Goal: Task Accomplishment & Management: Manage account settings

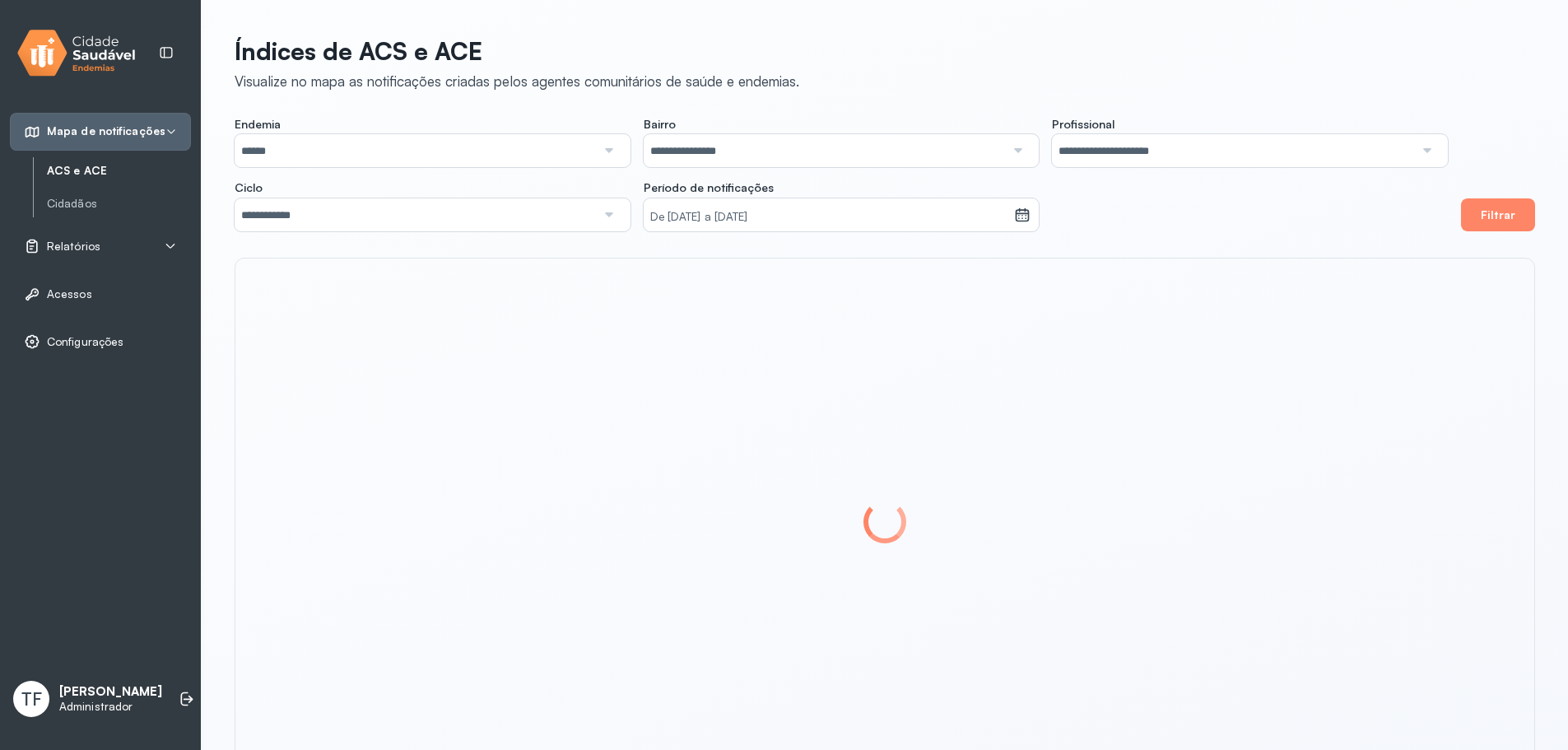
click at [35, 695] on span "TF" at bounding box center [31, 698] width 20 height 21
click at [52, 693] on div "TF [PERSON_NAME] Administrador" at bounding box center [88, 697] width 149 height 36
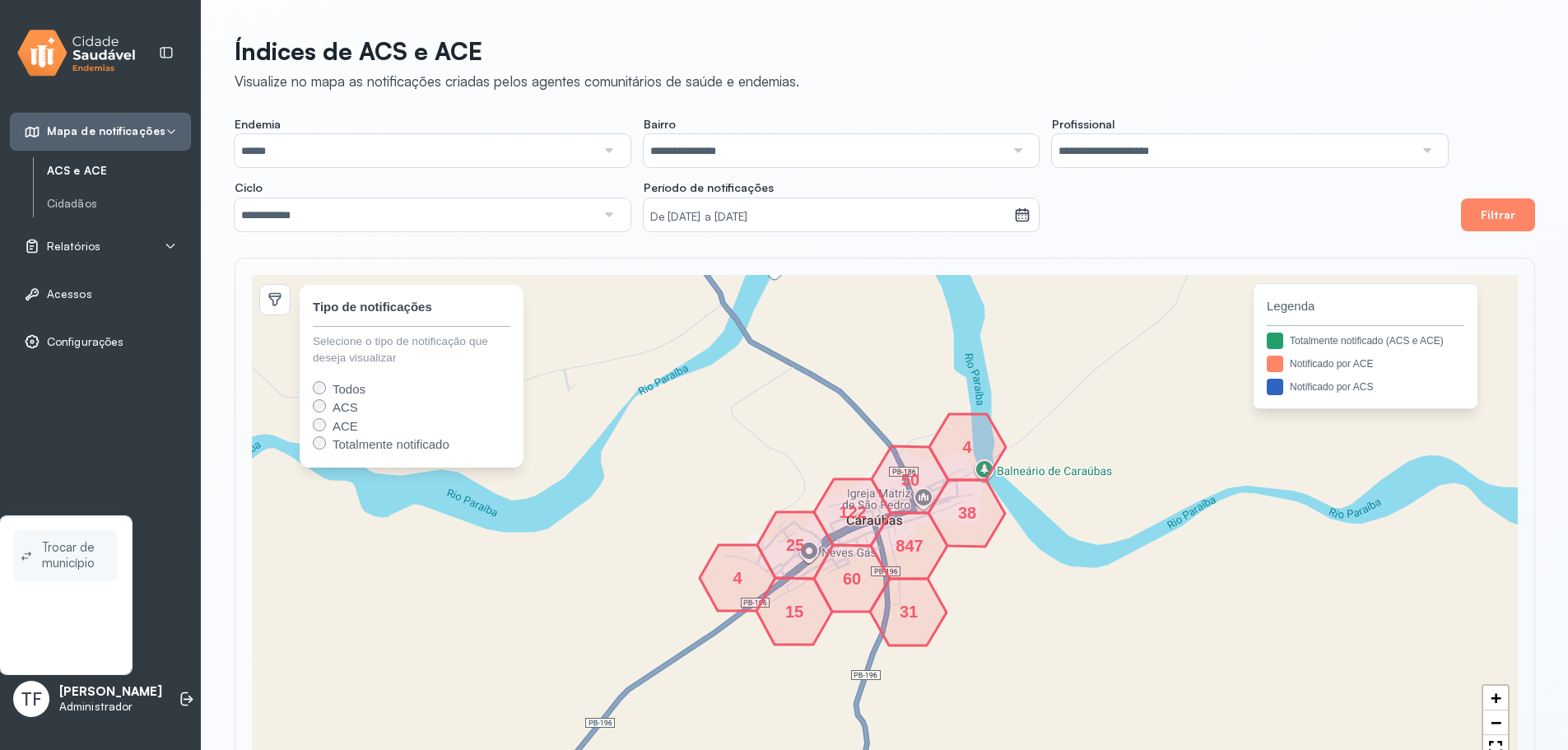
click at [78, 563] on span "Trocar de município" at bounding box center [76, 554] width 69 height 38
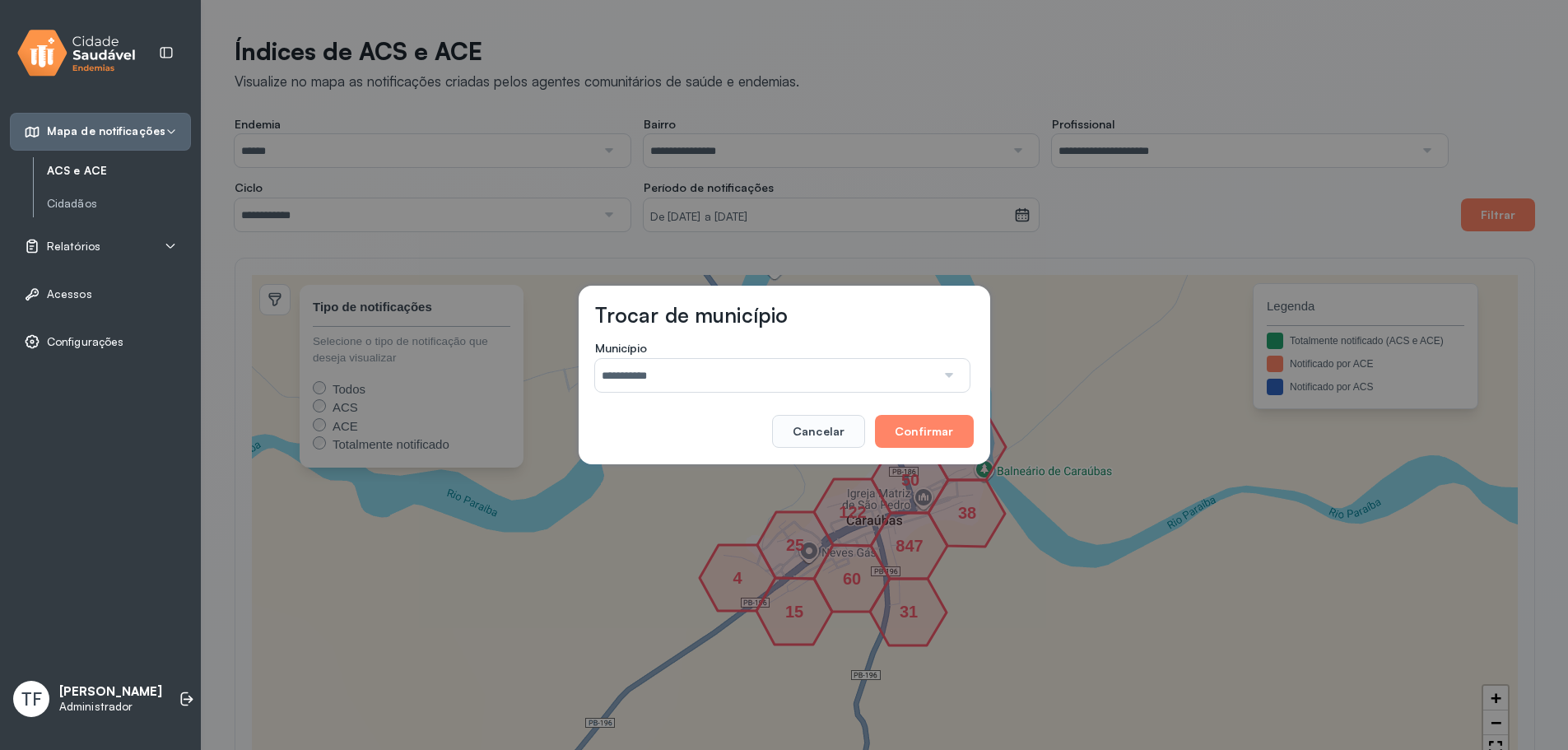
click at [653, 375] on input "**********" at bounding box center [766, 375] width 341 height 33
click at [853, 438] on button "Cancelar" at bounding box center [819, 431] width 93 height 33
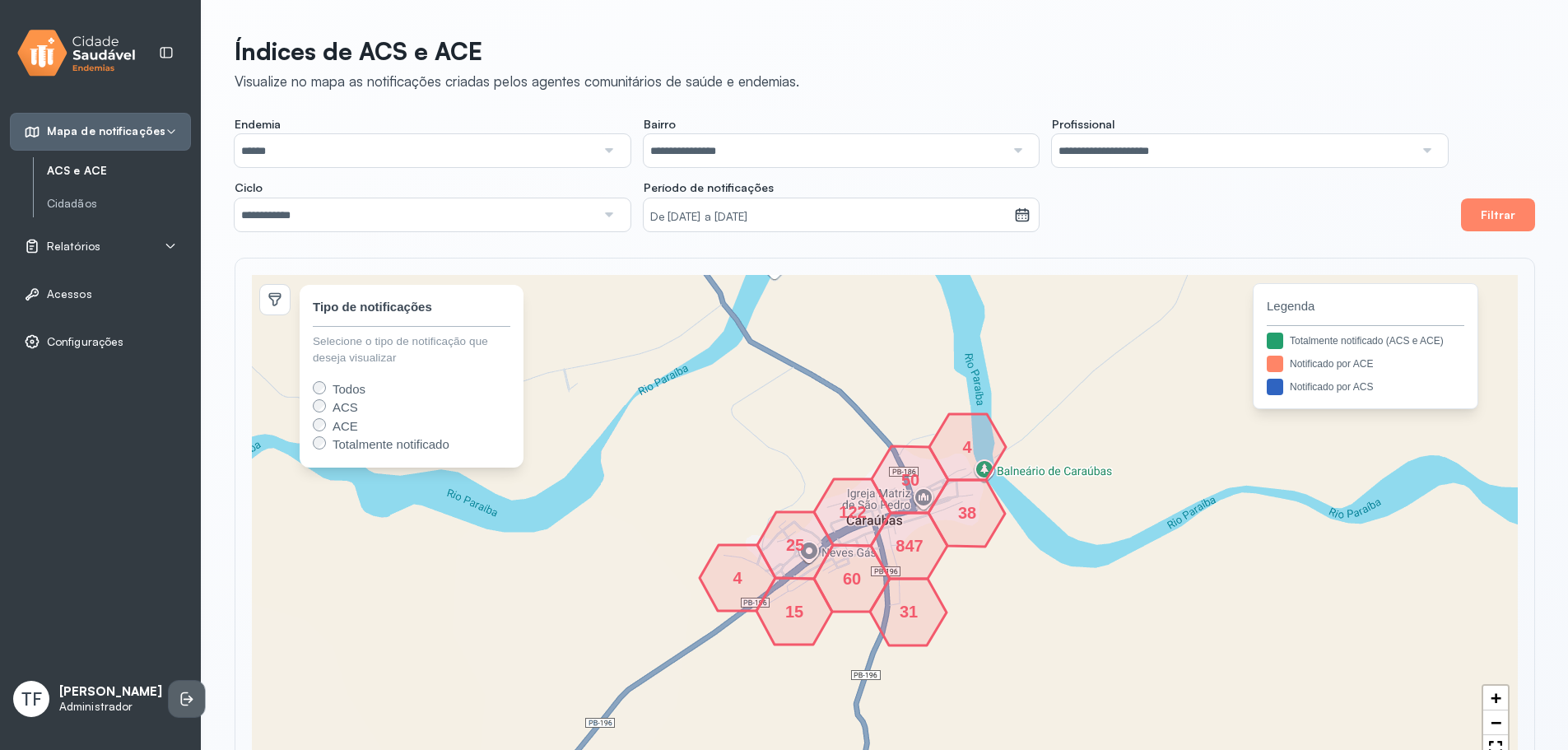
click at [168, 708] on li at bounding box center [186, 697] width 36 height 36
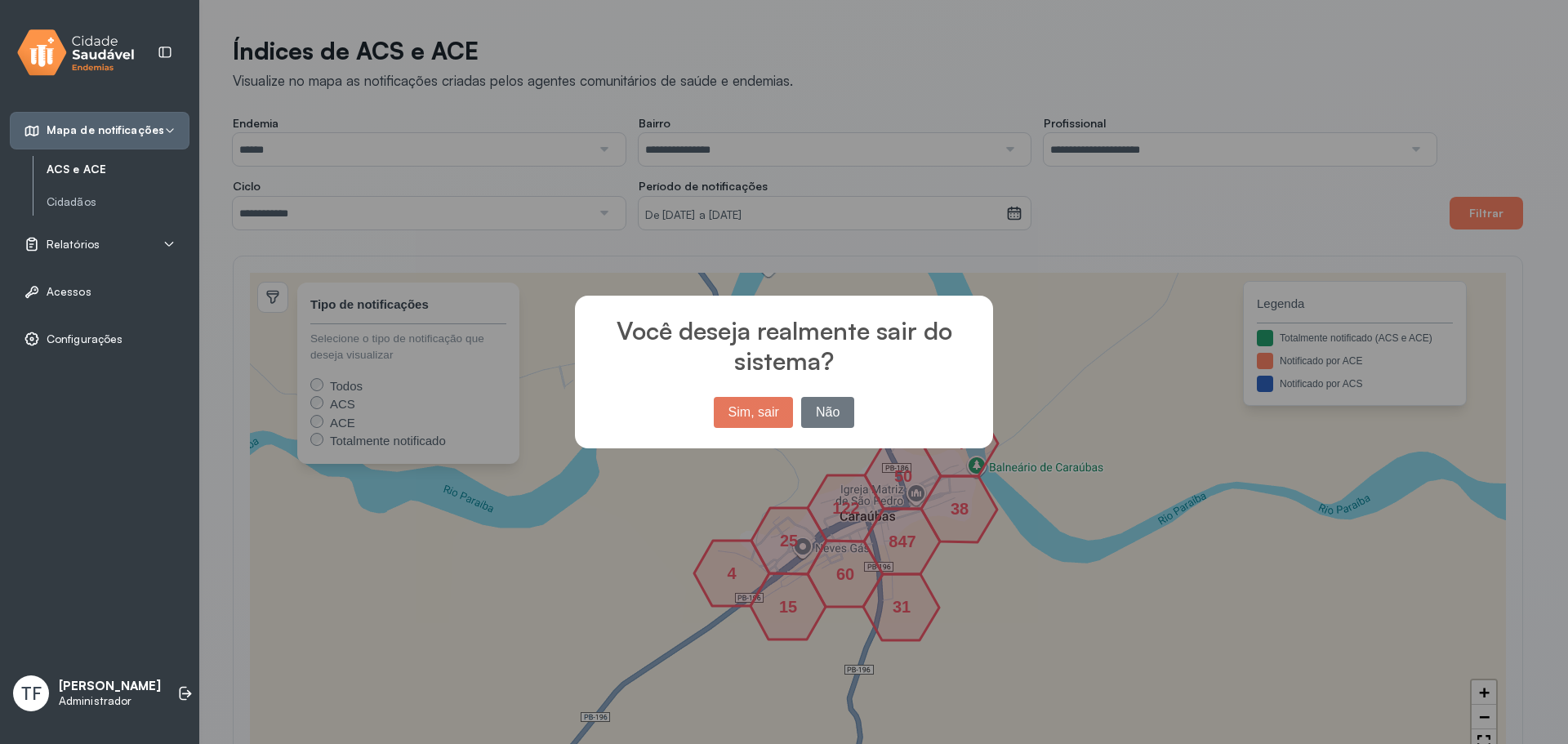
click at [769, 415] on button "Sim, sair" at bounding box center [753, 412] width 79 height 31
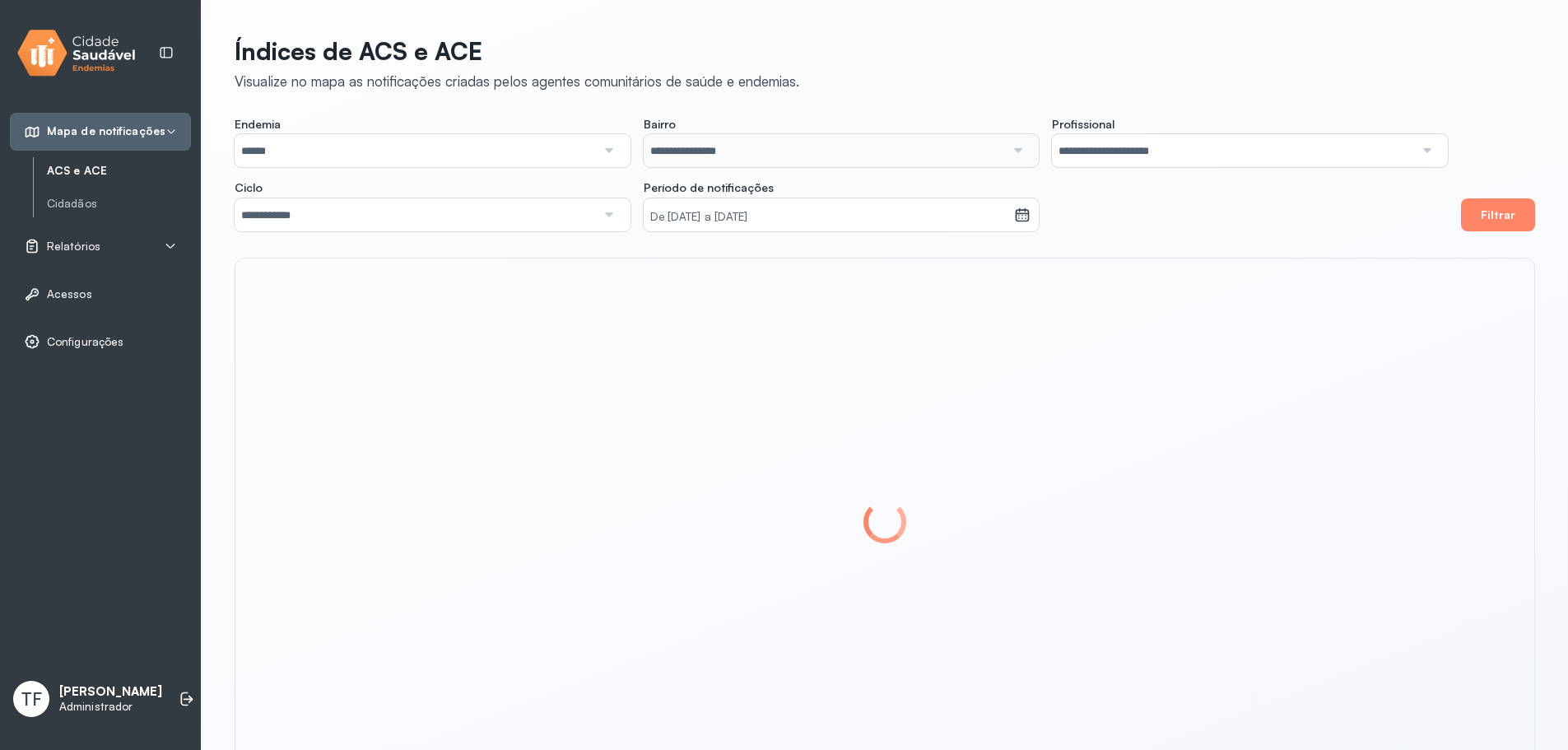
click at [104, 689] on p "[PERSON_NAME]" at bounding box center [111, 692] width 103 height 16
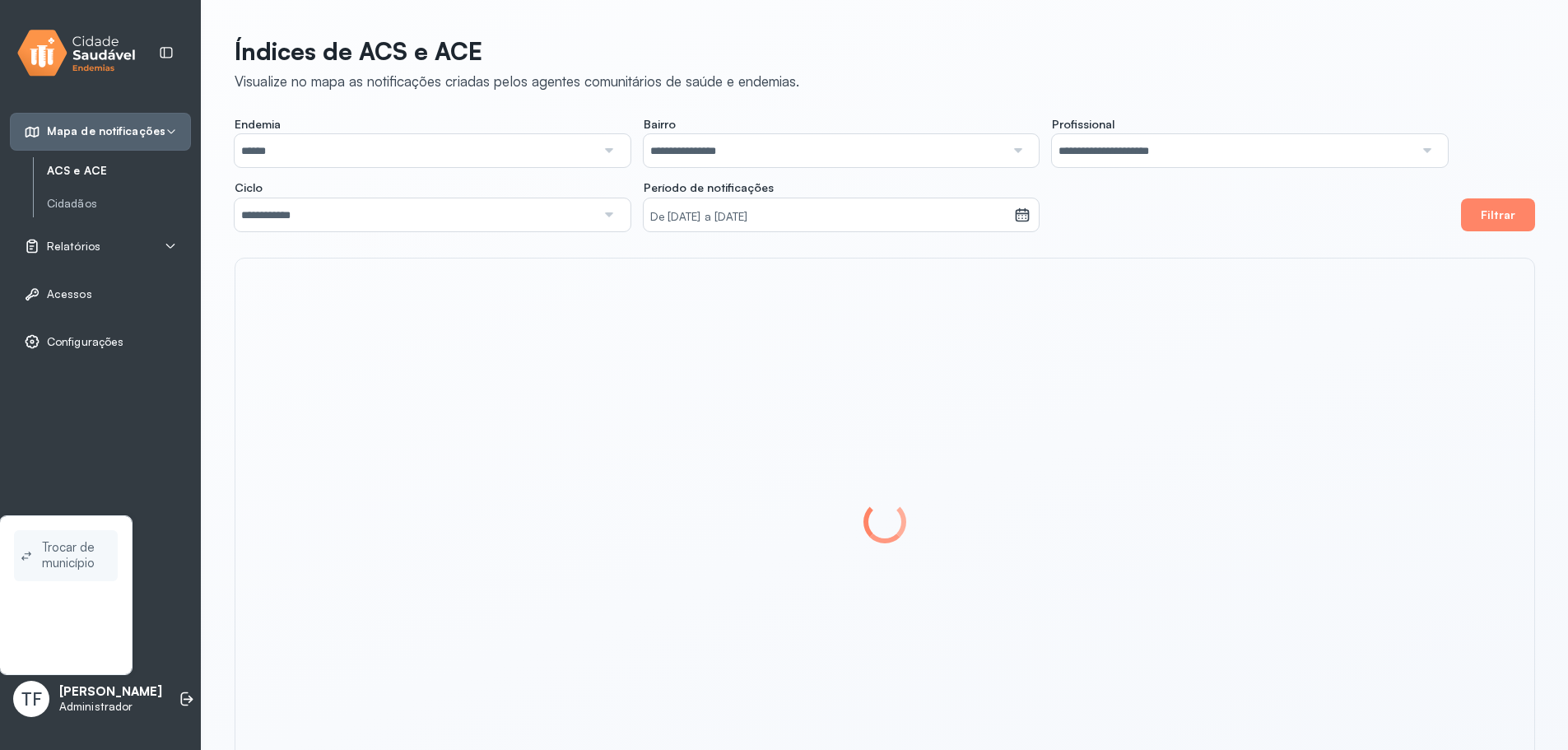
click at [81, 569] on span "Trocar de município" at bounding box center [76, 554] width 69 height 38
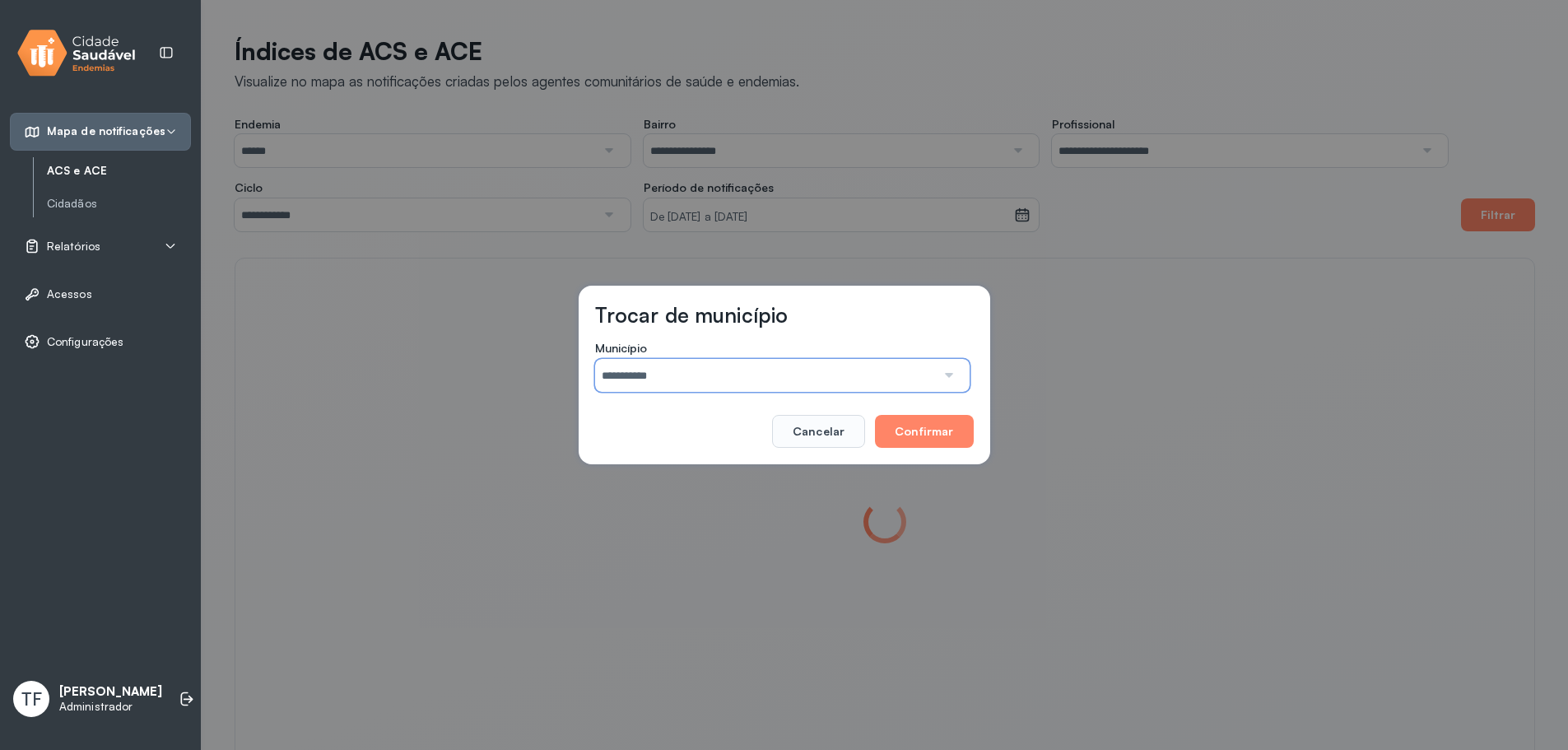
click at [837, 377] on input "**********" at bounding box center [766, 375] width 341 height 33
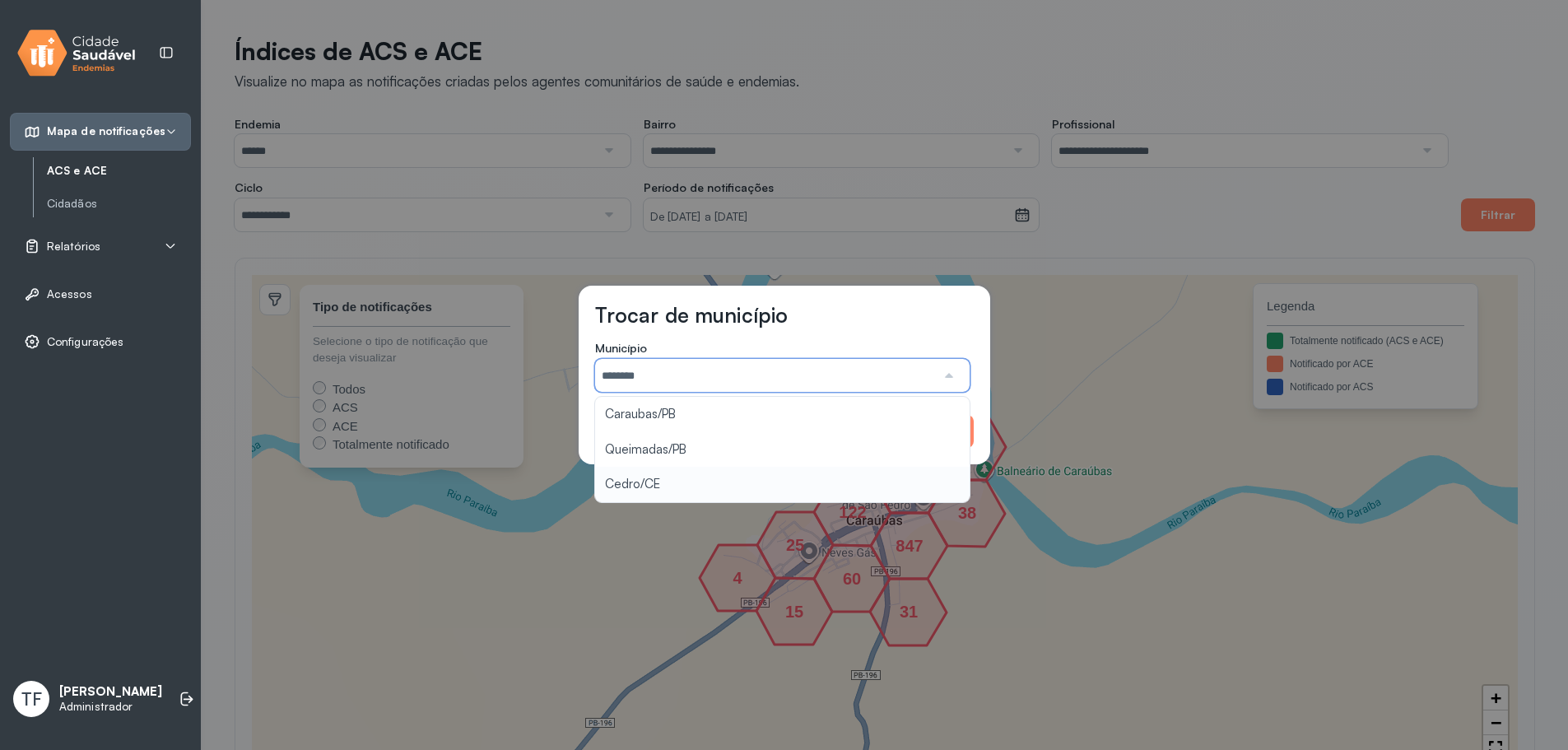
click at [649, 483] on div "Trocar de município Município ******** Caraubas/PB Queimadas/PB Cedro/CE Cancel…" at bounding box center [784, 375] width 1568 height 750
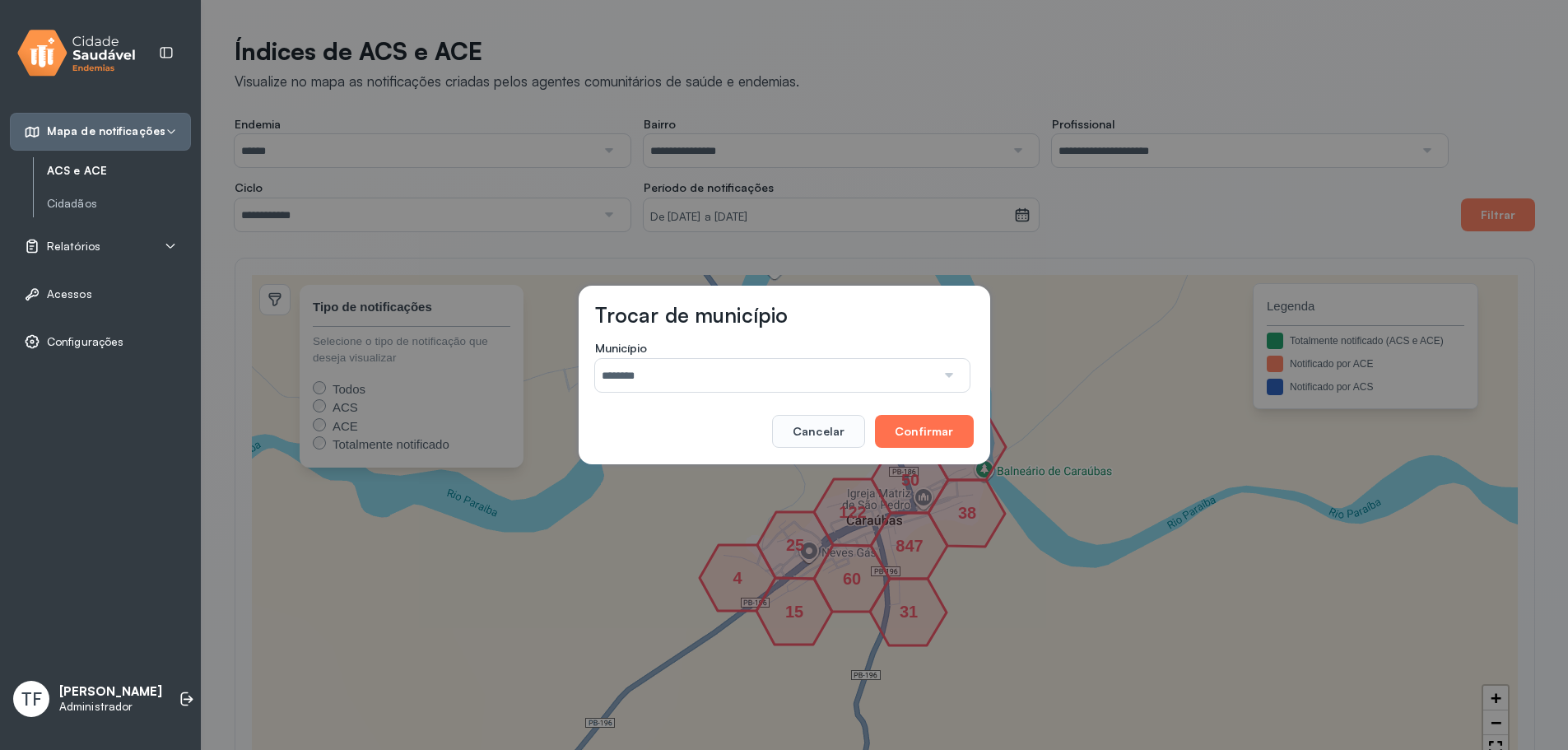
click at [926, 433] on button "Confirmar" at bounding box center [924, 431] width 98 height 33
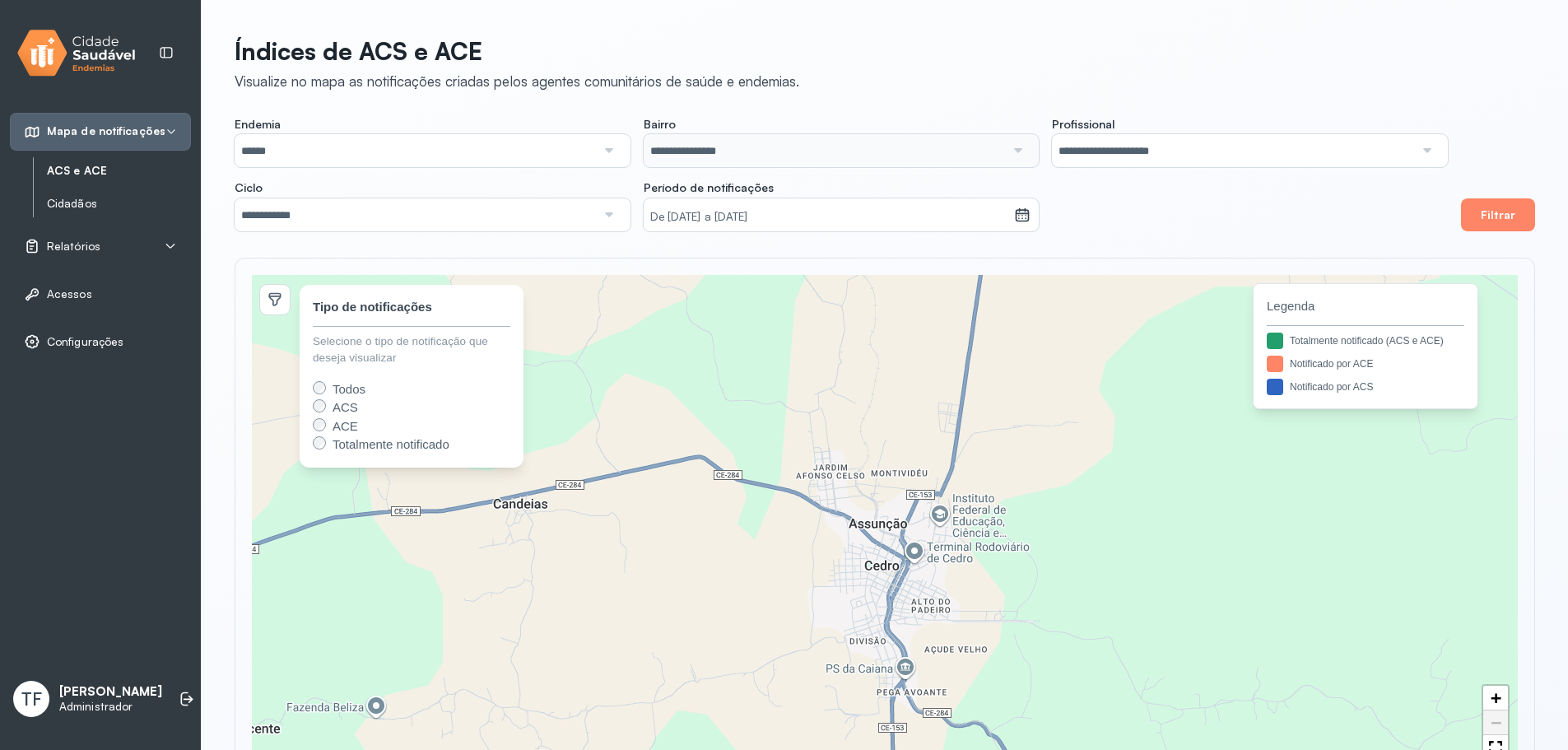
click at [96, 200] on link "Cidadãos" at bounding box center [119, 203] width 144 height 14
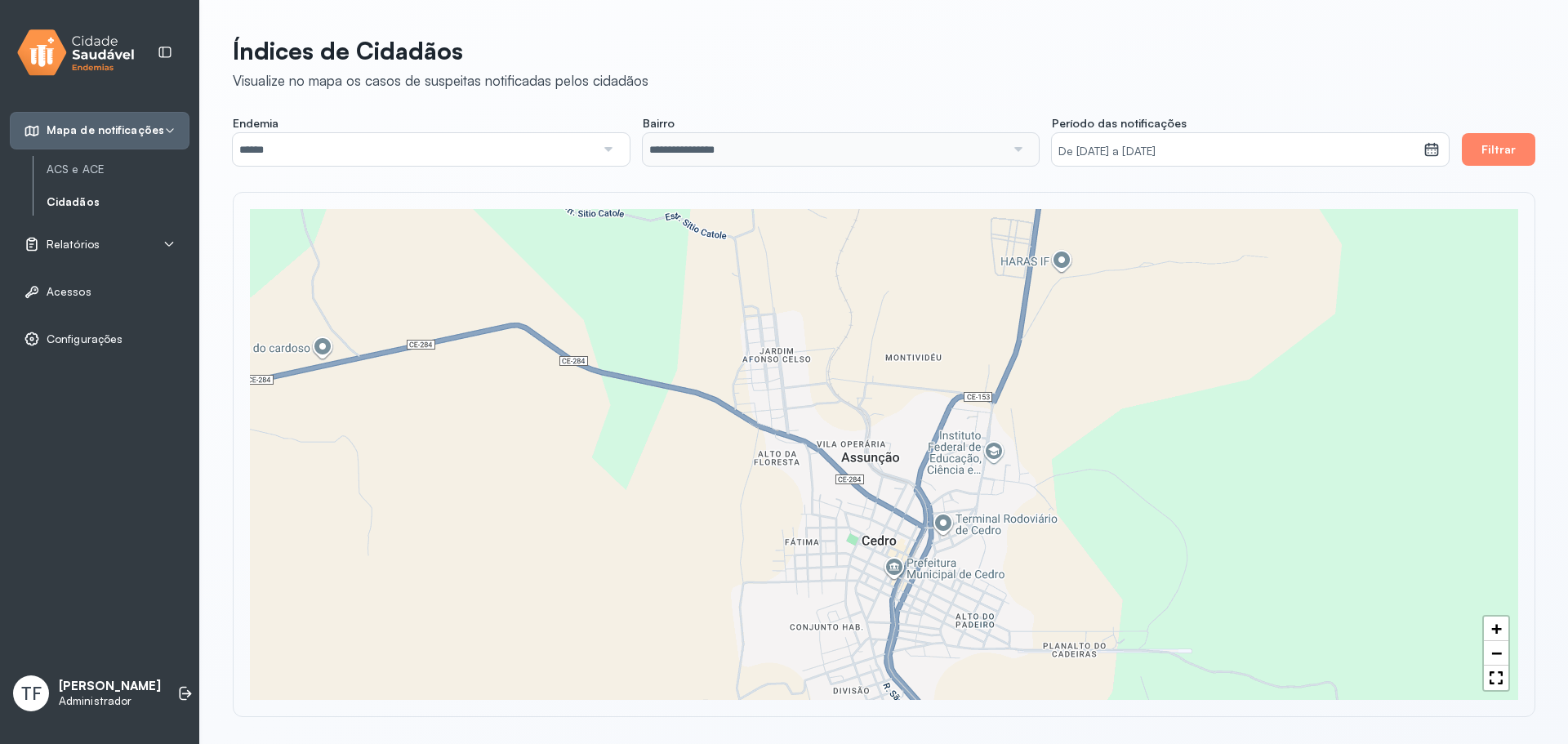
click at [71, 248] on span "Relatórios" at bounding box center [72, 244] width 53 height 14
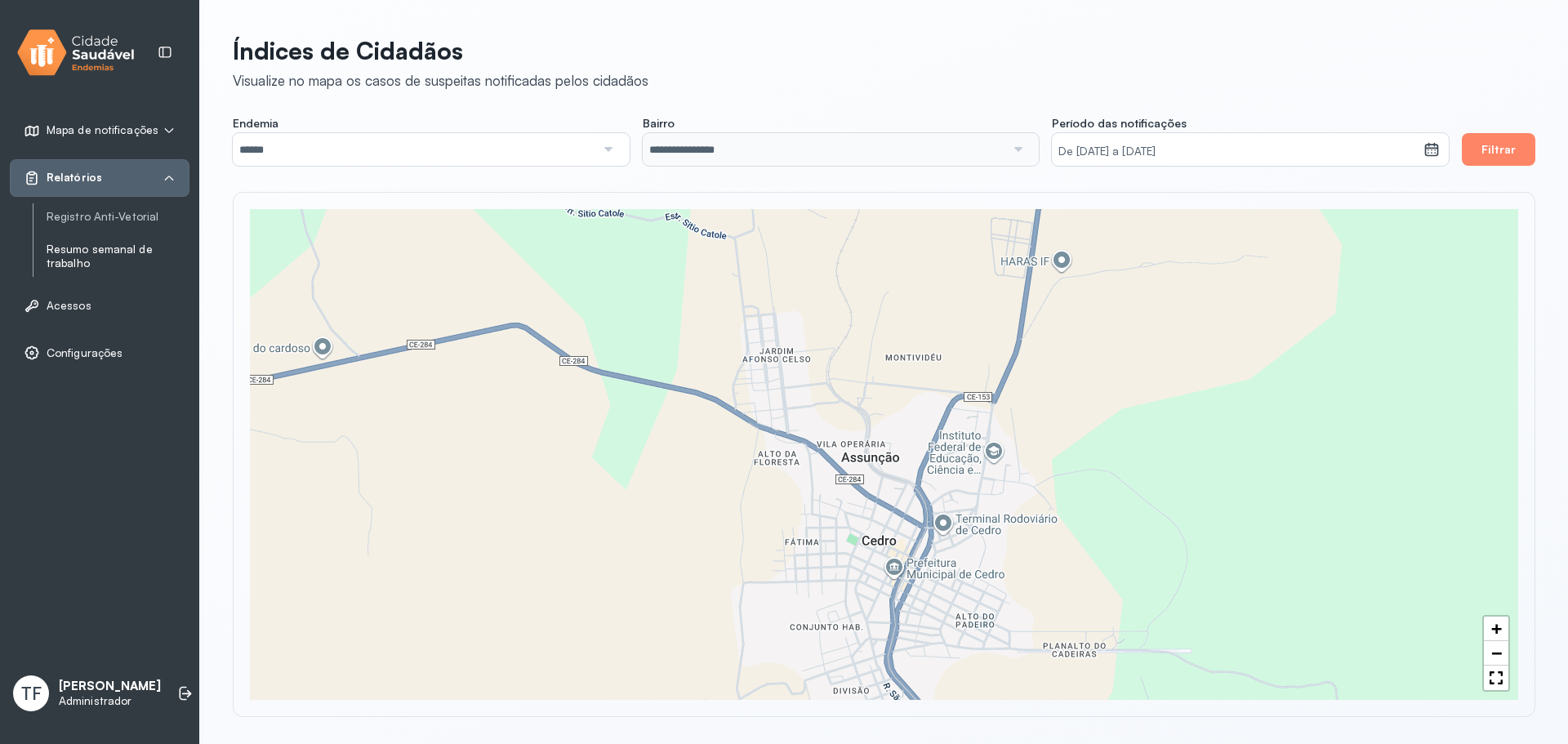
click at [101, 261] on link "Resumo semanal de trabalho" at bounding box center [118, 256] width 143 height 28
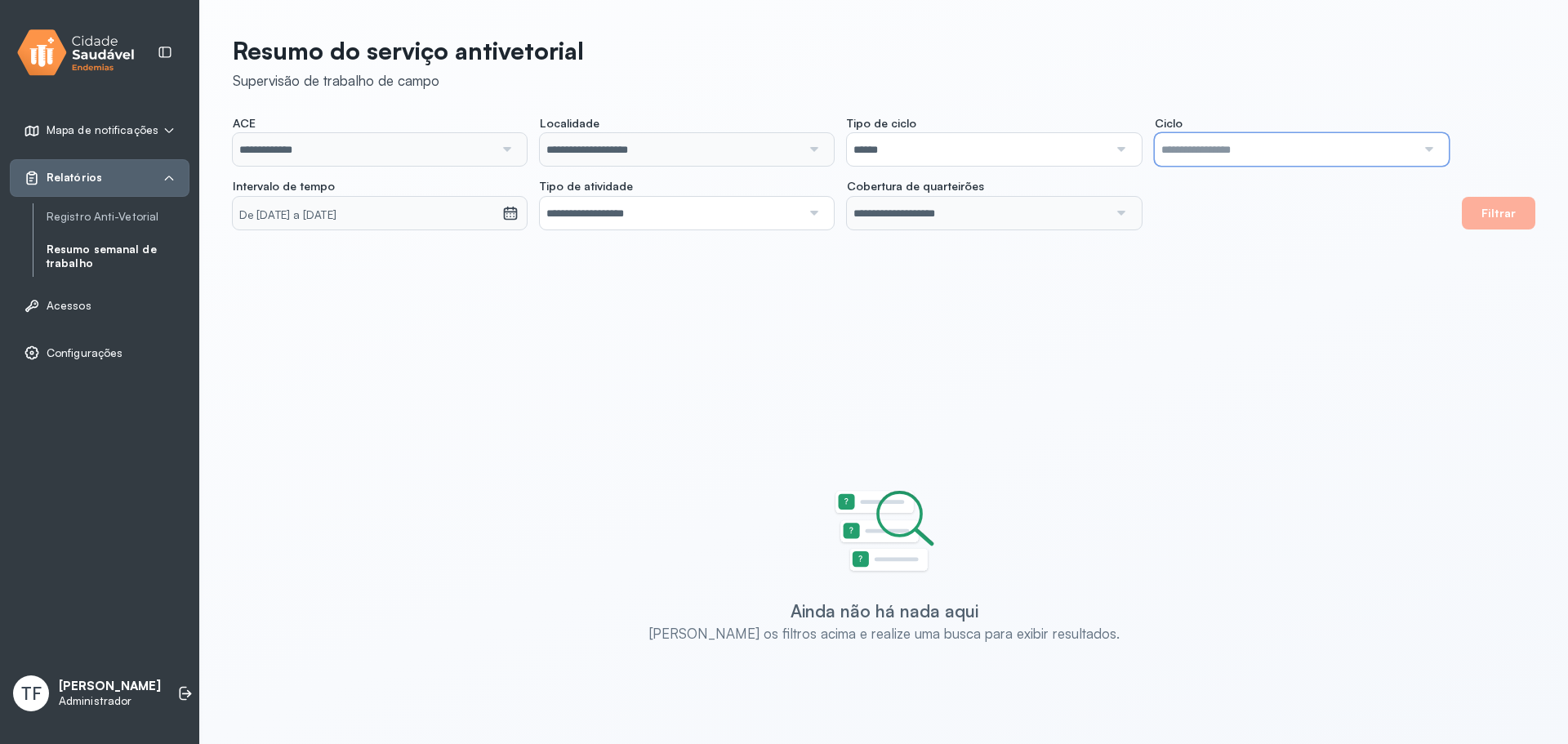
click at [1256, 152] on input "text" at bounding box center [1285, 150] width 262 height 33
click at [987, 133] on input "******" at bounding box center [977, 150] width 262 height 33
click at [995, 227] on div "**********" at bounding box center [840, 173] width 1216 height 114
click at [1234, 151] on input "text" at bounding box center [1285, 150] width 262 height 33
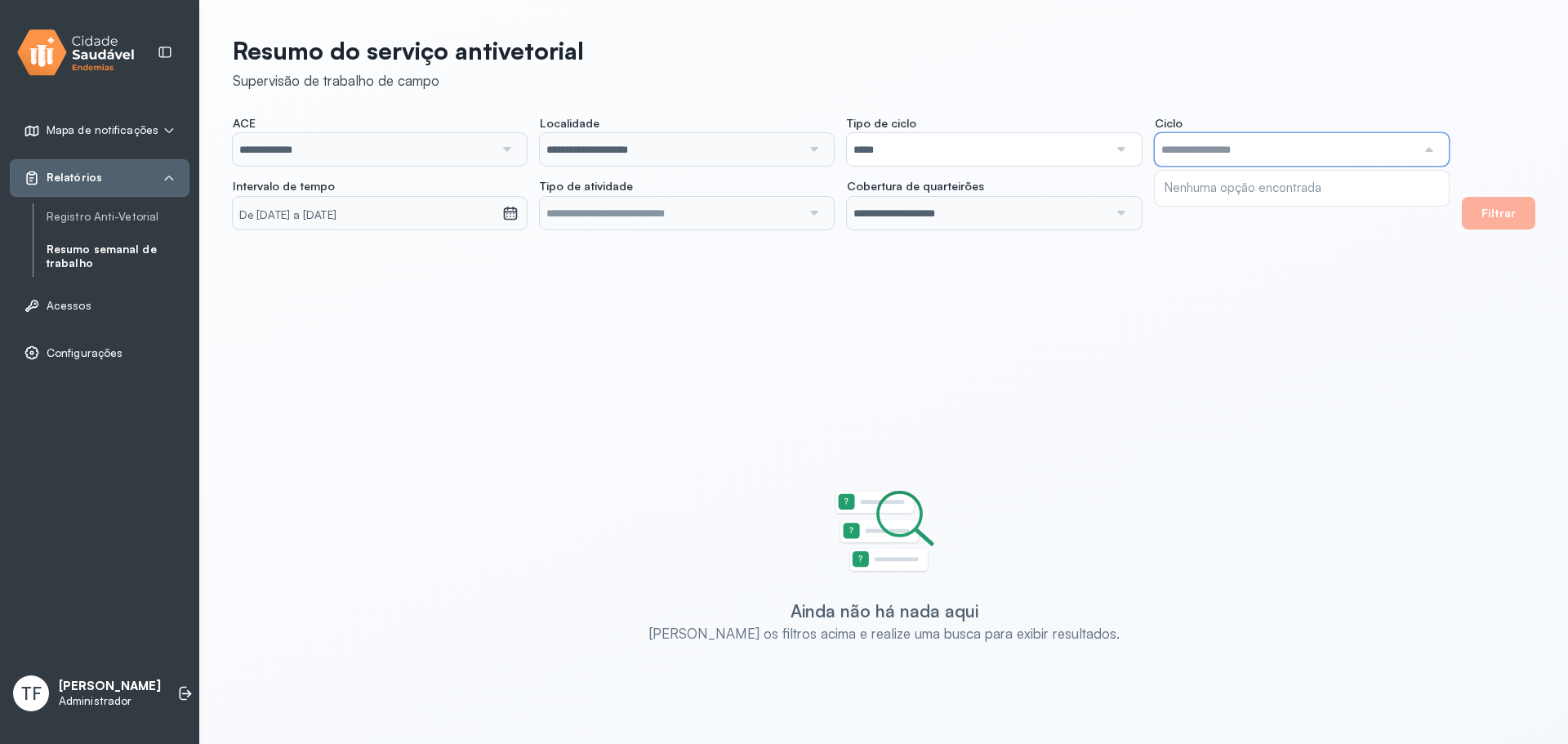
click at [1234, 151] on input "text" at bounding box center [1285, 150] width 262 height 33
click at [77, 306] on span "Acessos" at bounding box center [69, 306] width 45 height 14
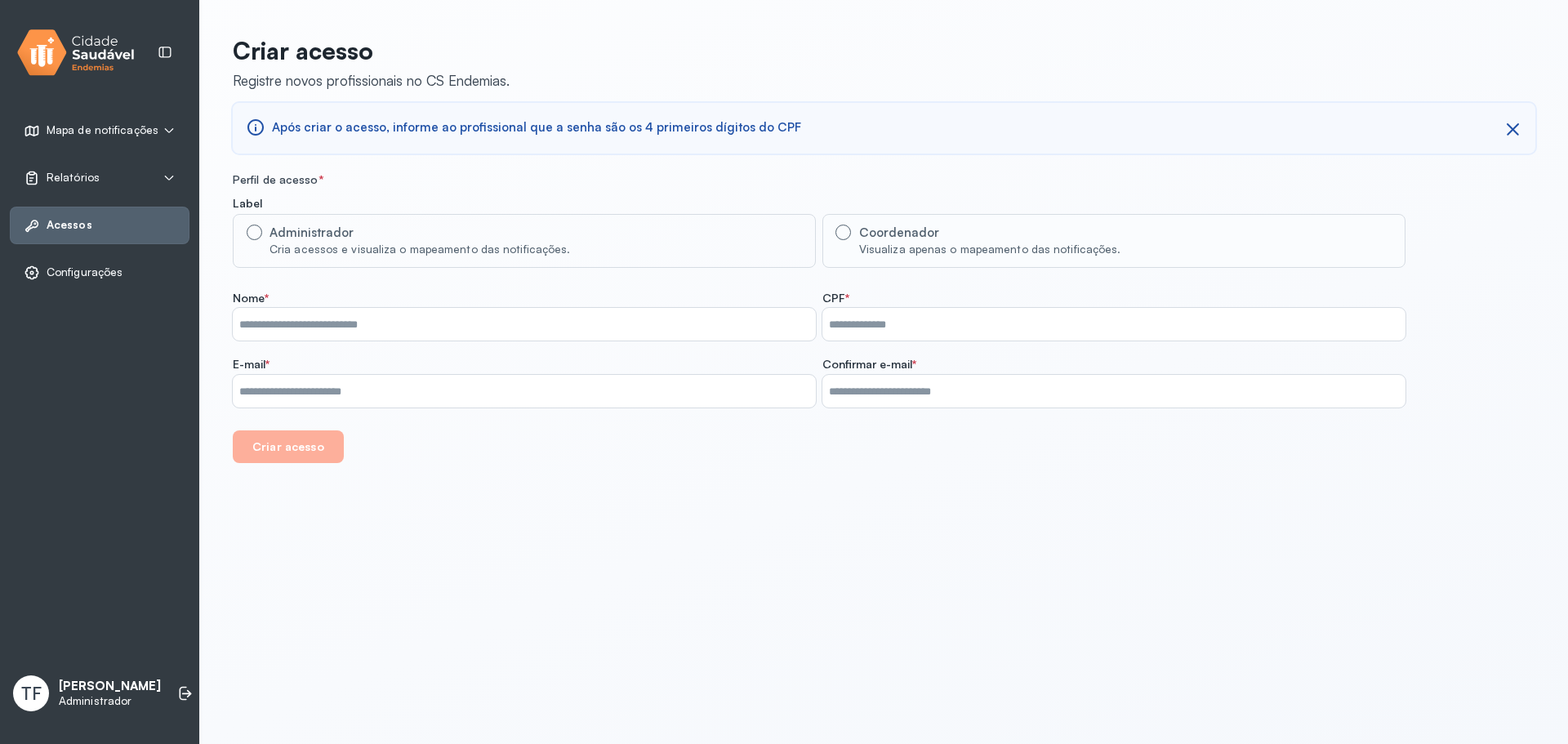
click at [1023, 248] on div "Visualiza apenas o mapeamento das notificações." at bounding box center [991, 249] width 263 height 16
click at [715, 257] on label "Administrador Cria acessos e visualiza o mapeamento das notificações." at bounding box center [524, 241] width 583 height 54
click at [115, 178] on div "Relatórios" at bounding box center [99, 178] width 152 height 16
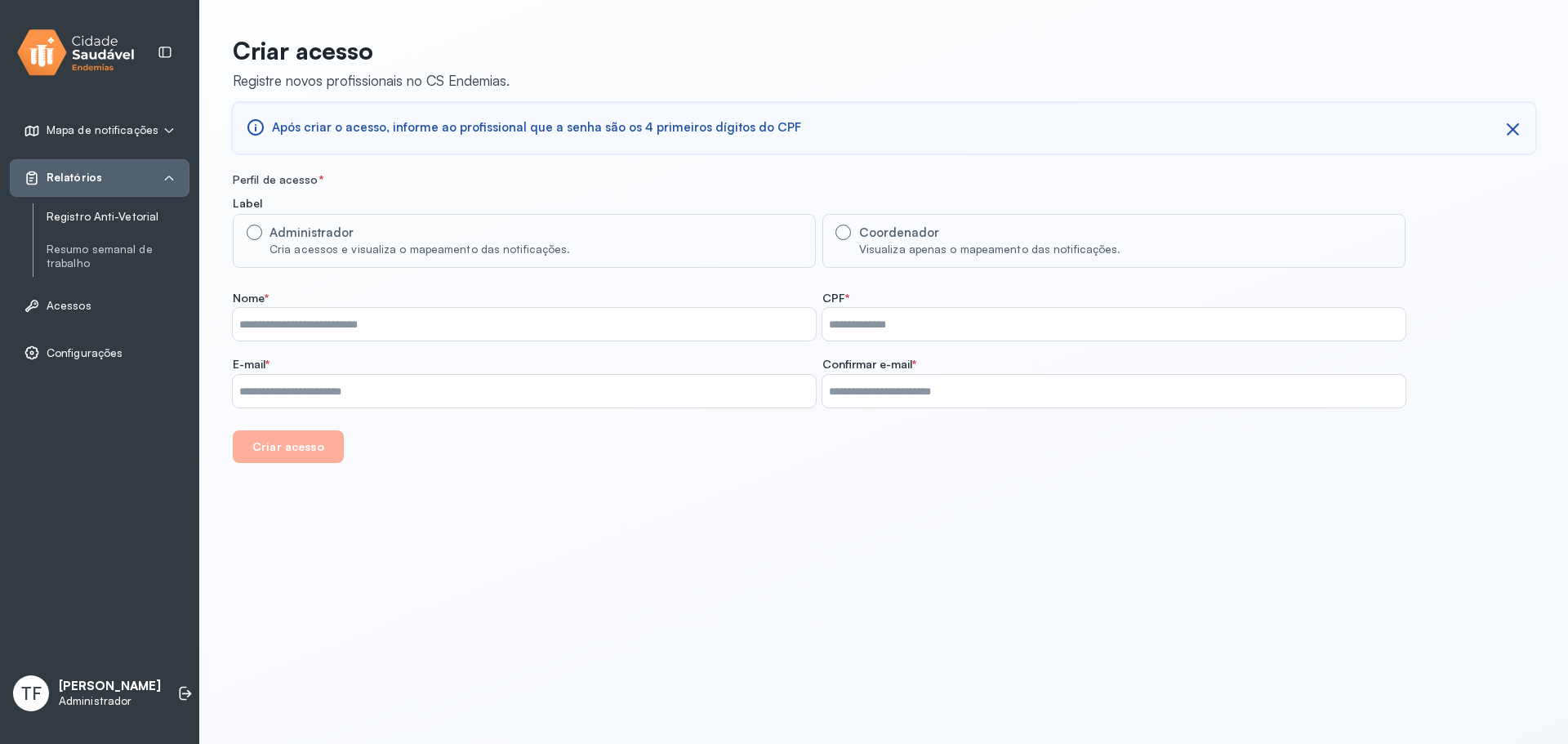
click at [70, 215] on link "Registro Anti-Vetorial" at bounding box center [118, 216] width 143 height 14
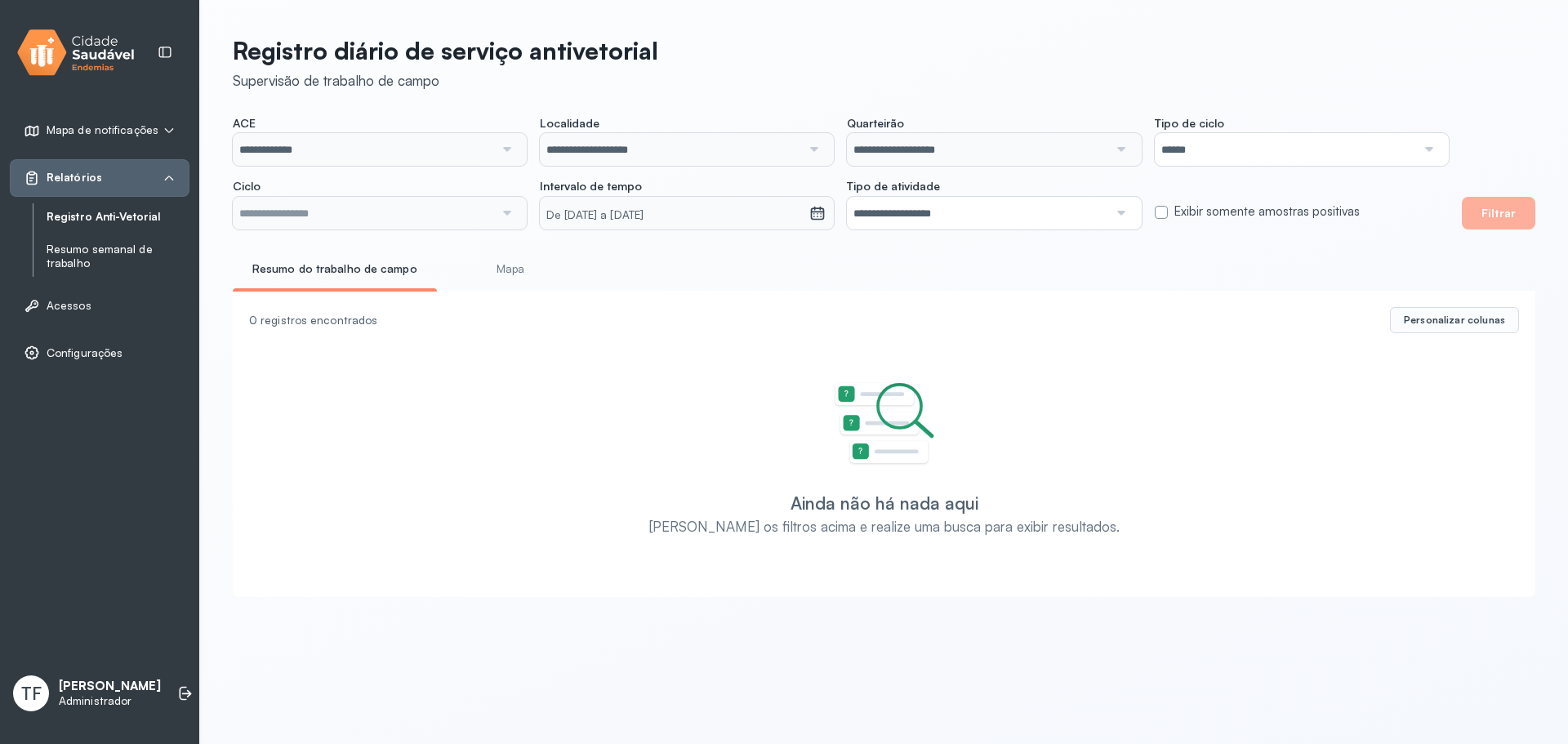
click at [87, 250] on link "Resumo semanal de trabalho" at bounding box center [118, 256] width 143 height 28
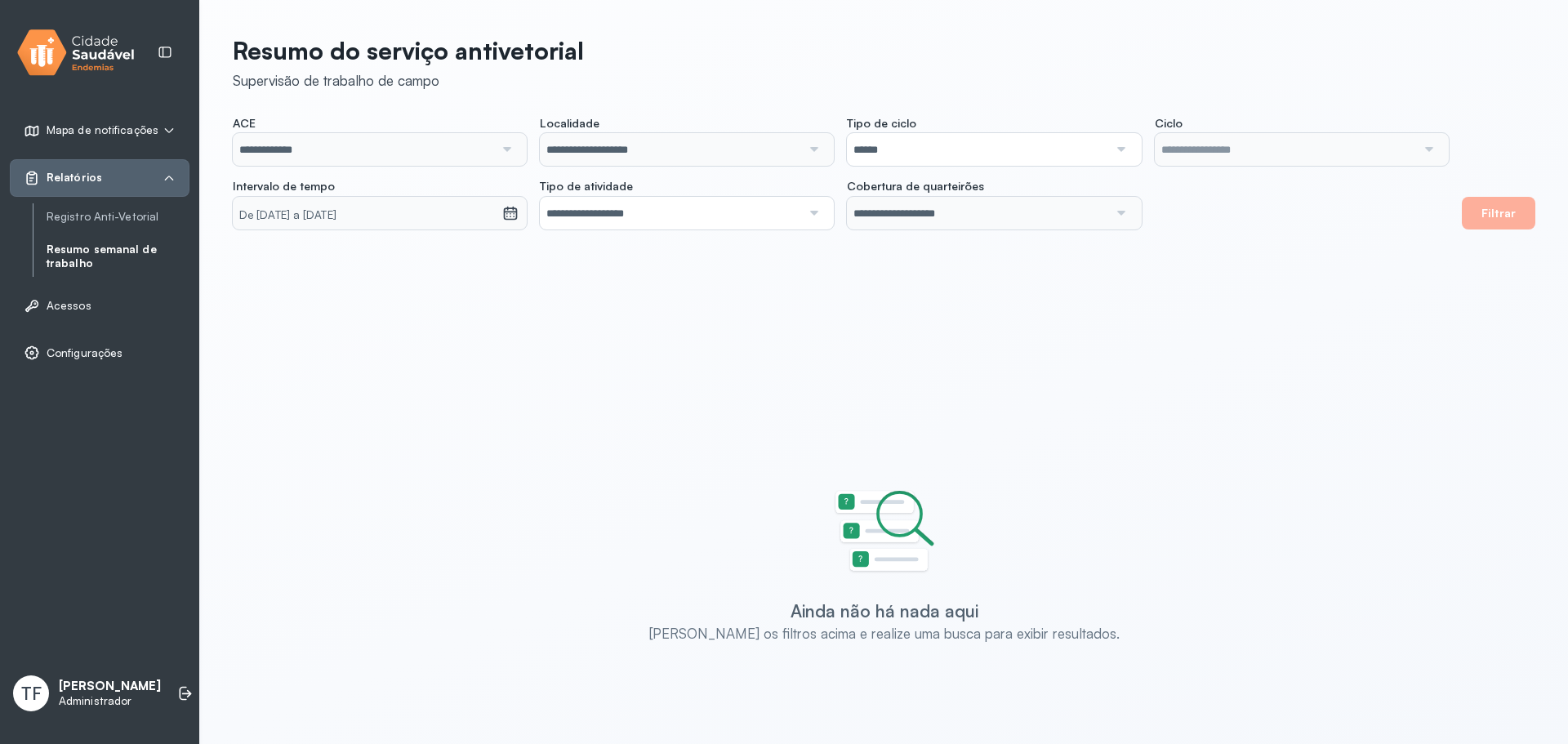
click at [133, 140] on div "Mapa de notificações" at bounding box center [99, 130] width 180 height 38
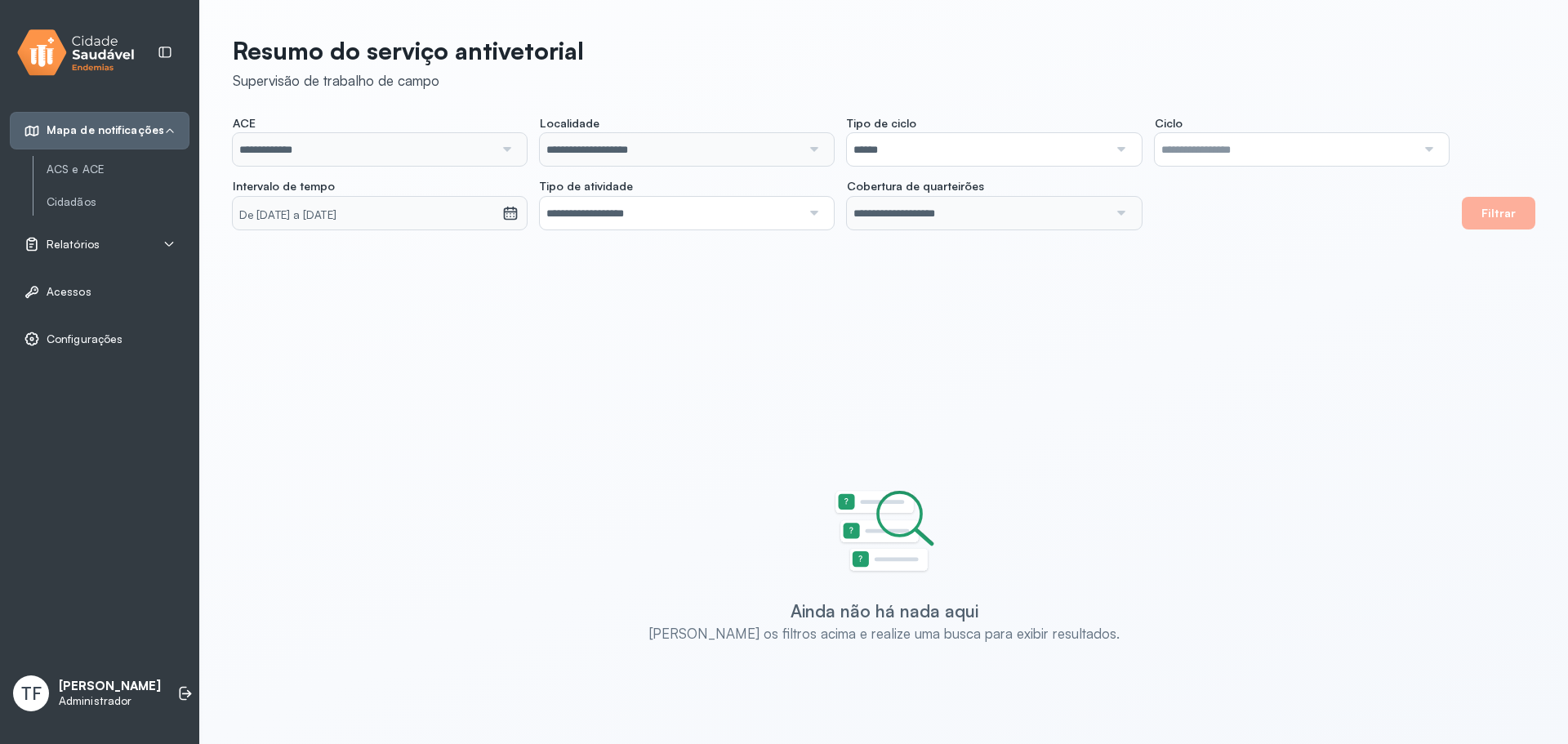
click at [71, 237] on span "Relatórios" at bounding box center [72, 244] width 53 height 14
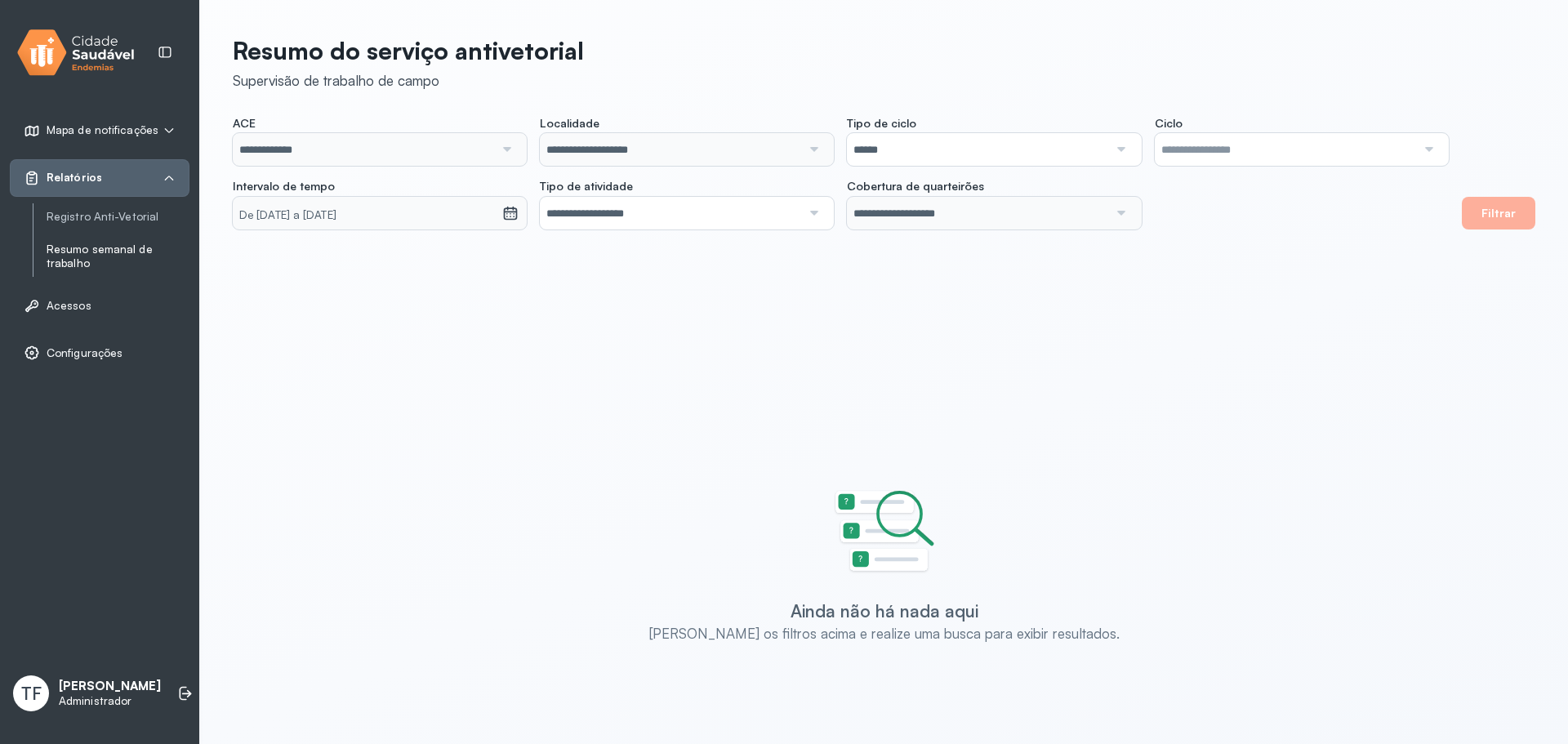
click at [147, 257] on link "Resumo semanal de trabalho" at bounding box center [118, 256] width 143 height 28
click at [71, 242] on link "Resumo semanal de trabalho" at bounding box center [118, 256] width 143 height 28
click at [0, 0] on link "Registro Anti-Vetorial" at bounding box center [0, 0] width 0 height 0
click at [106, 249] on link "Resumo semanal de trabalho" at bounding box center [118, 256] width 143 height 28
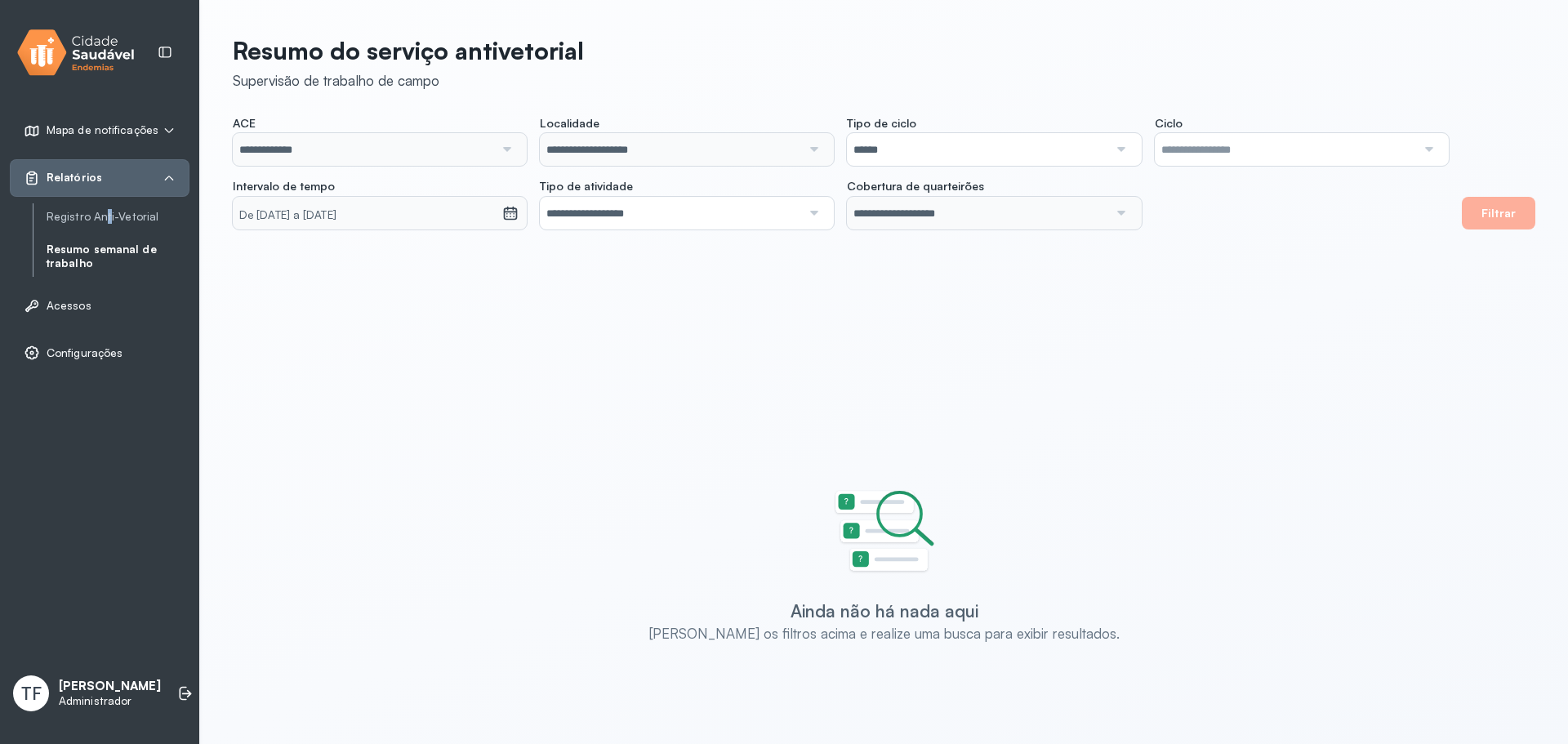
click at [105, 227] on div "Registro Anti-Vetorial Resumo semanal de trabalho" at bounding box center [111, 240] width 156 height 74
click at [104, 213] on link "Registro Anti-Vetorial" at bounding box center [118, 216] width 143 height 14
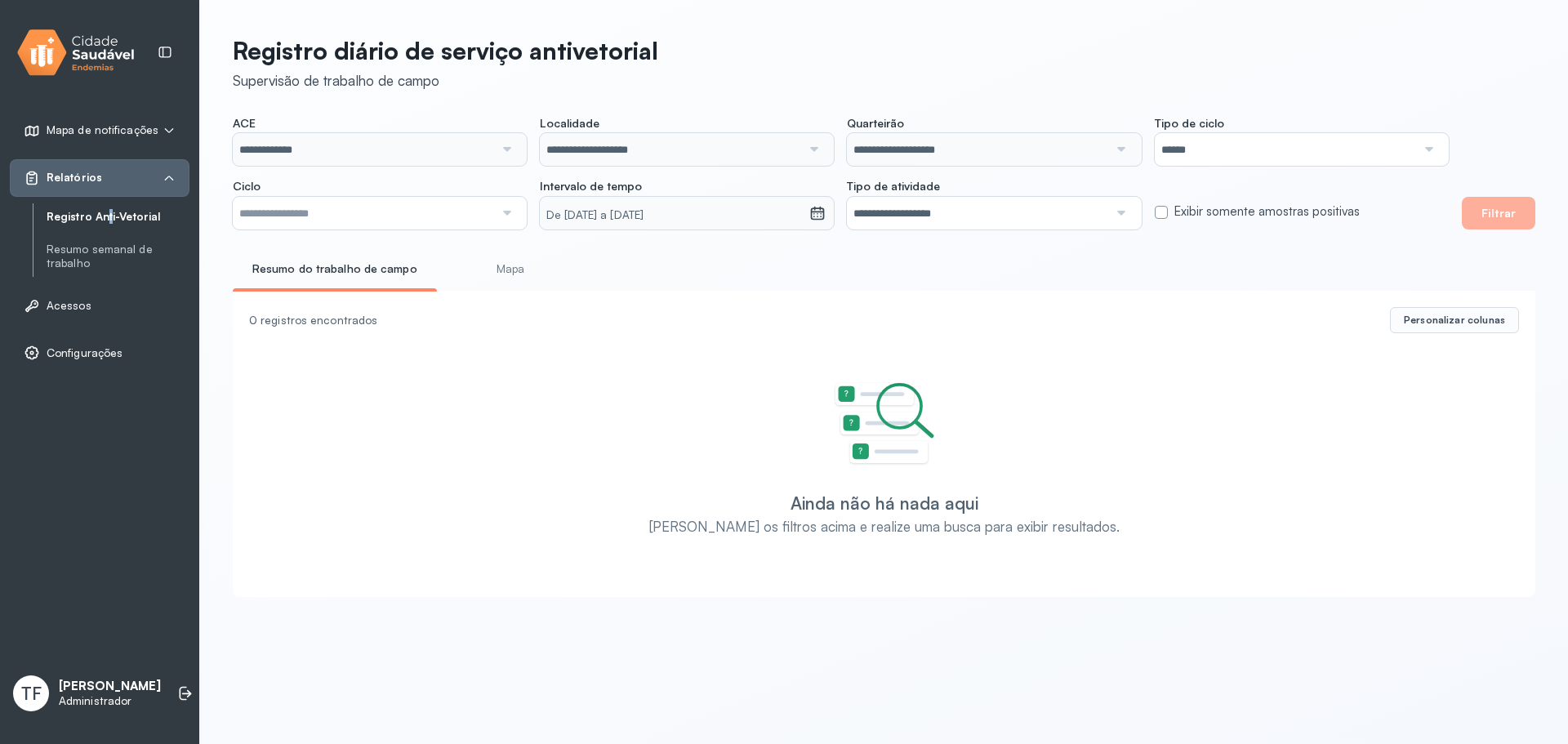
click at [506, 280] on link "Mapa" at bounding box center [510, 269] width 121 height 27
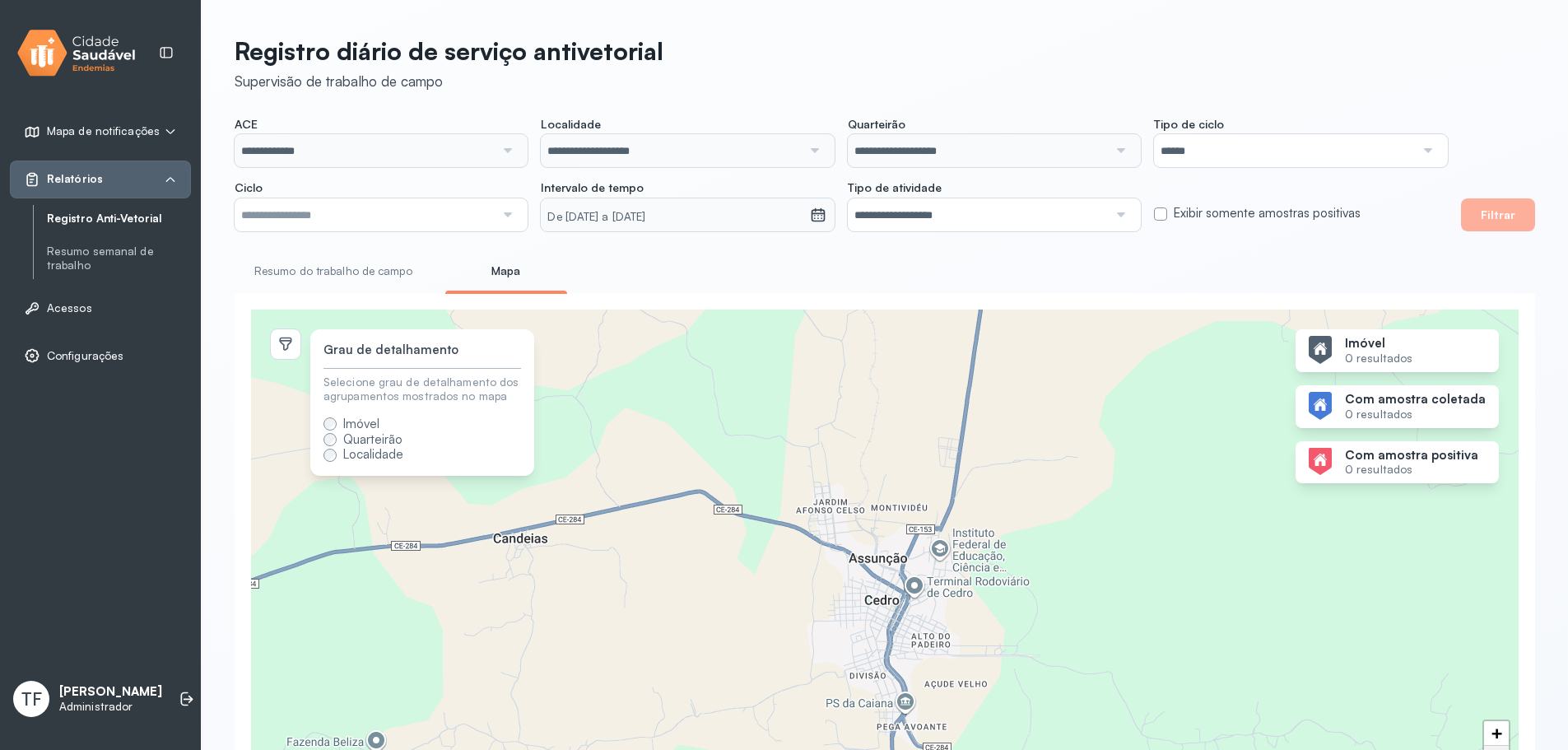
click at [385, 444] on span "Quarteirão" at bounding box center [373, 439] width 59 height 16
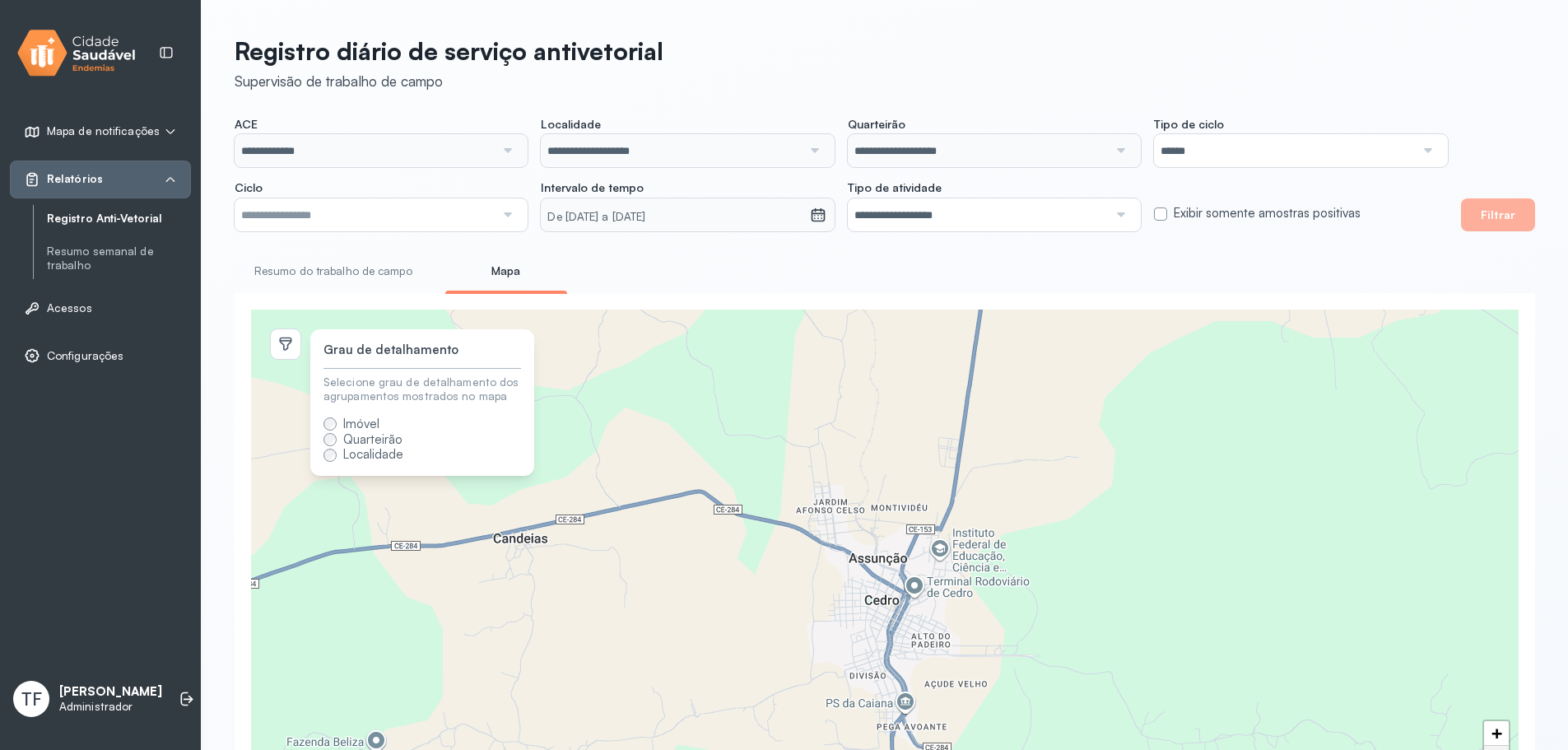
click at [371, 462] on label "Localidade" at bounding box center [374, 454] width 60 height 16
click at [383, 442] on span "Quarteirão" at bounding box center [373, 439] width 59 height 16
click at [383, 432] on span "Imóvel" at bounding box center [363, 440] width 80 height 16
click at [378, 428] on span "Imóvel" at bounding box center [361, 423] width 36 height 16
